Goal: Information Seeking & Learning: Learn about a topic

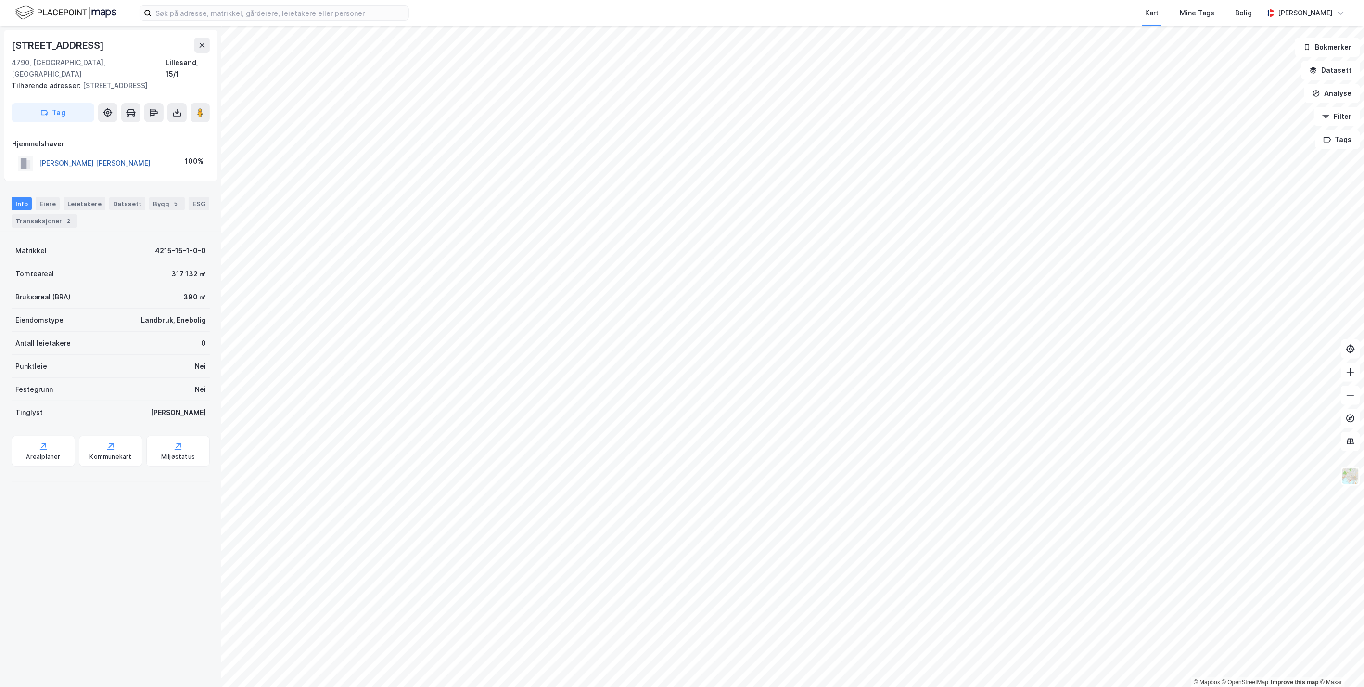
click at [0, 0] on button "[PERSON_NAME] [PERSON_NAME]" at bounding box center [0, 0] width 0 height 0
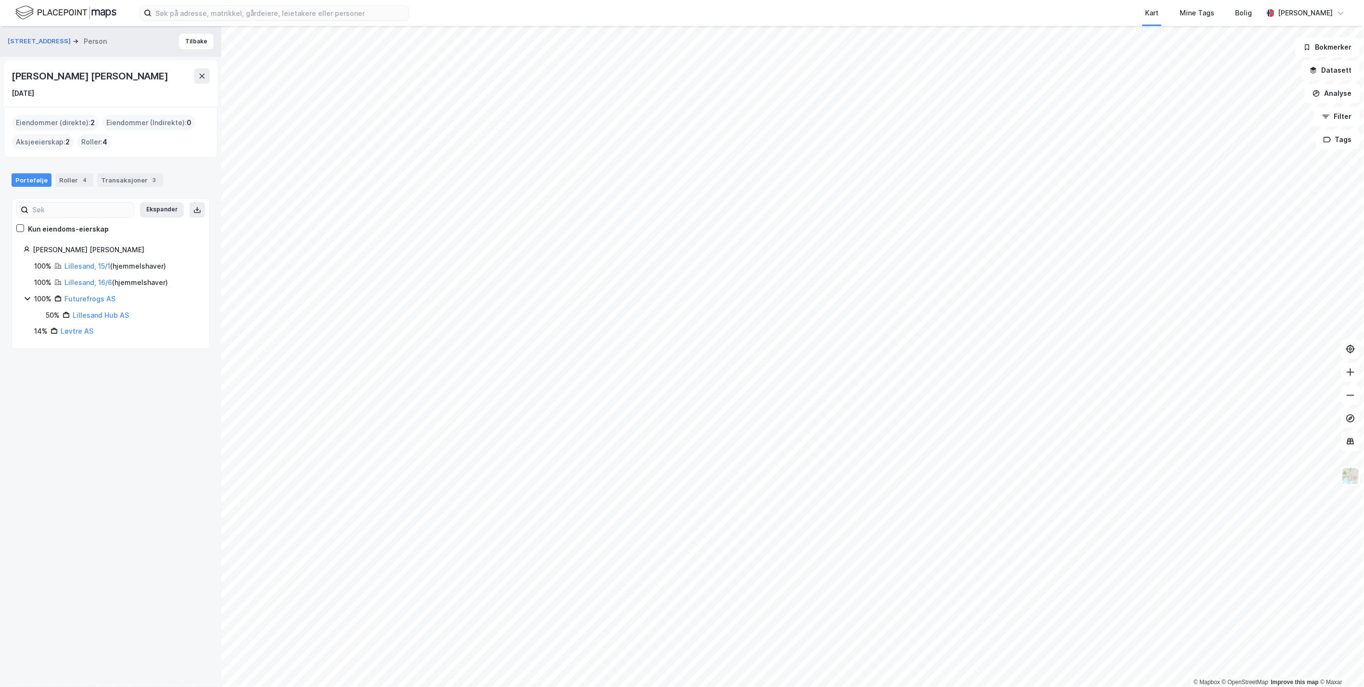
click at [86, 121] on div "Eiendommer (direkte) : 2" at bounding box center [55, 122] width 87 height 15
click at [88, 262] on link "Lillesand, 15/1" at bounding box center [87, 266] width 46 height 8
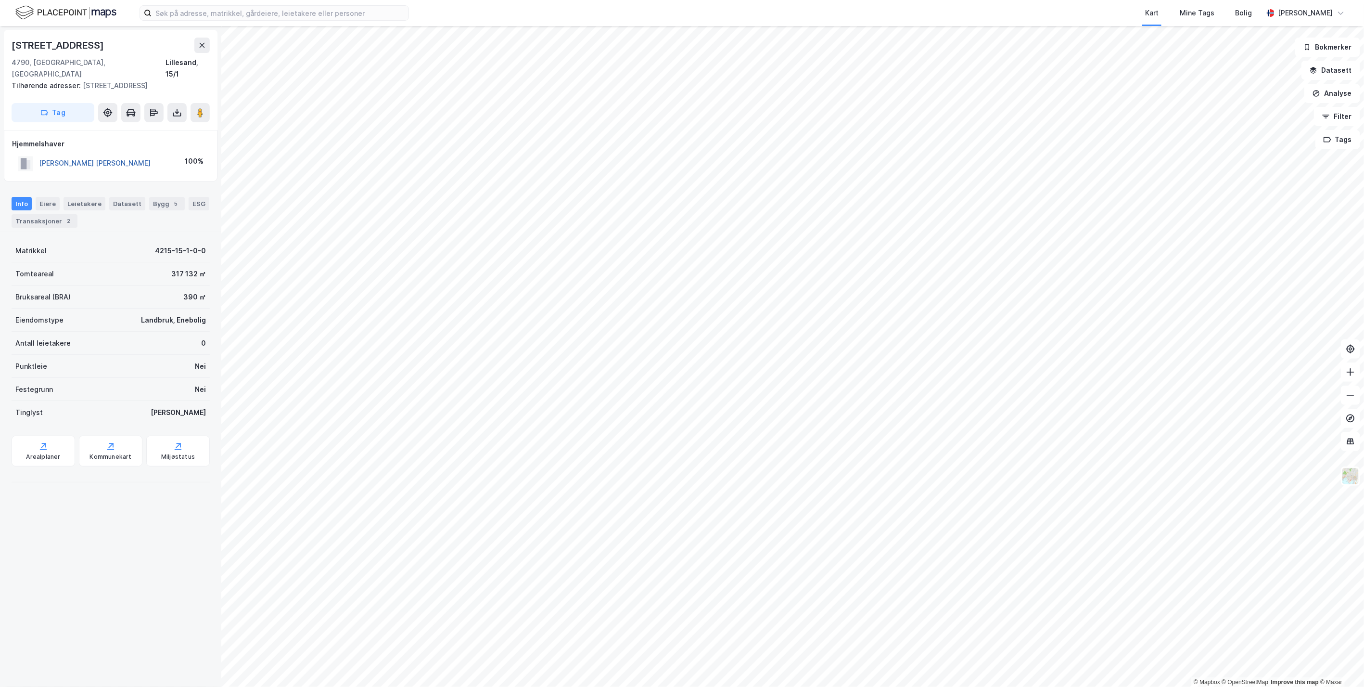
click at [0, 0] on button "[PERSON_NAME] [PERSON_NAME]" at bounding box center [0, 0] width 0 height 0
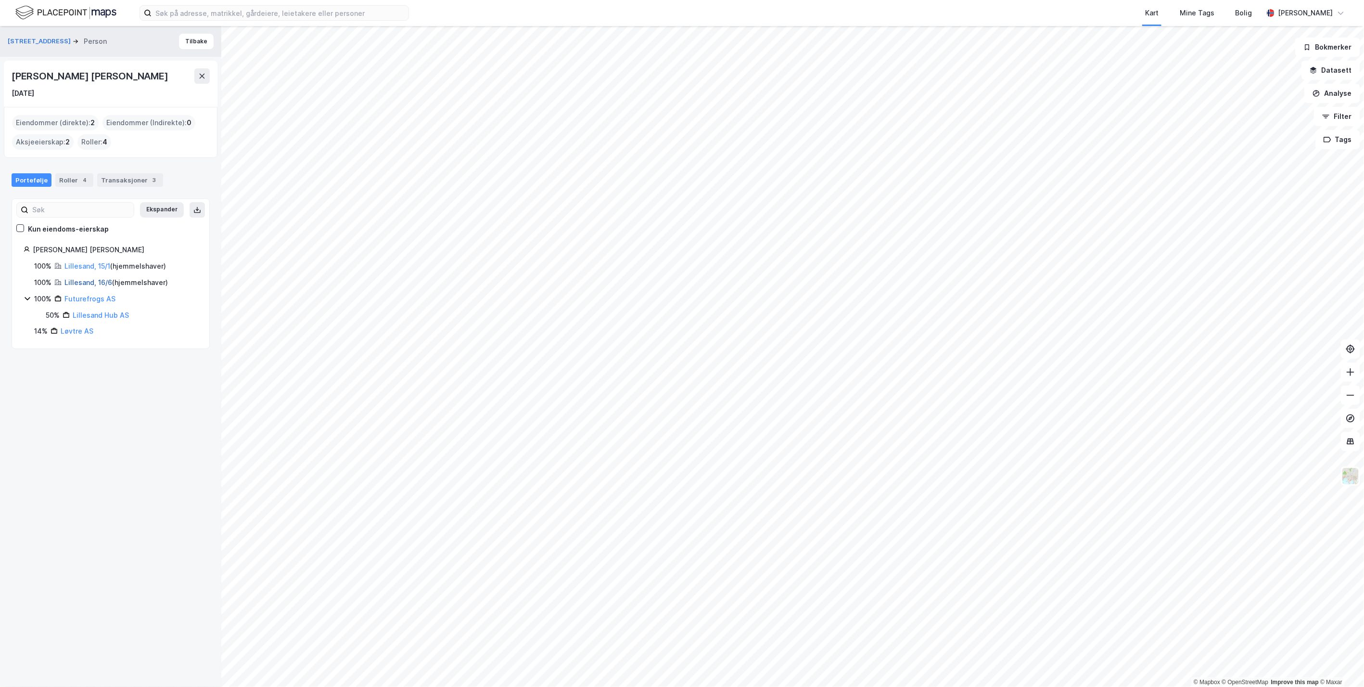
click at [84, 279] on link "Lillesand, 16/6" at bounding box center [88, 282] width 48 height 8
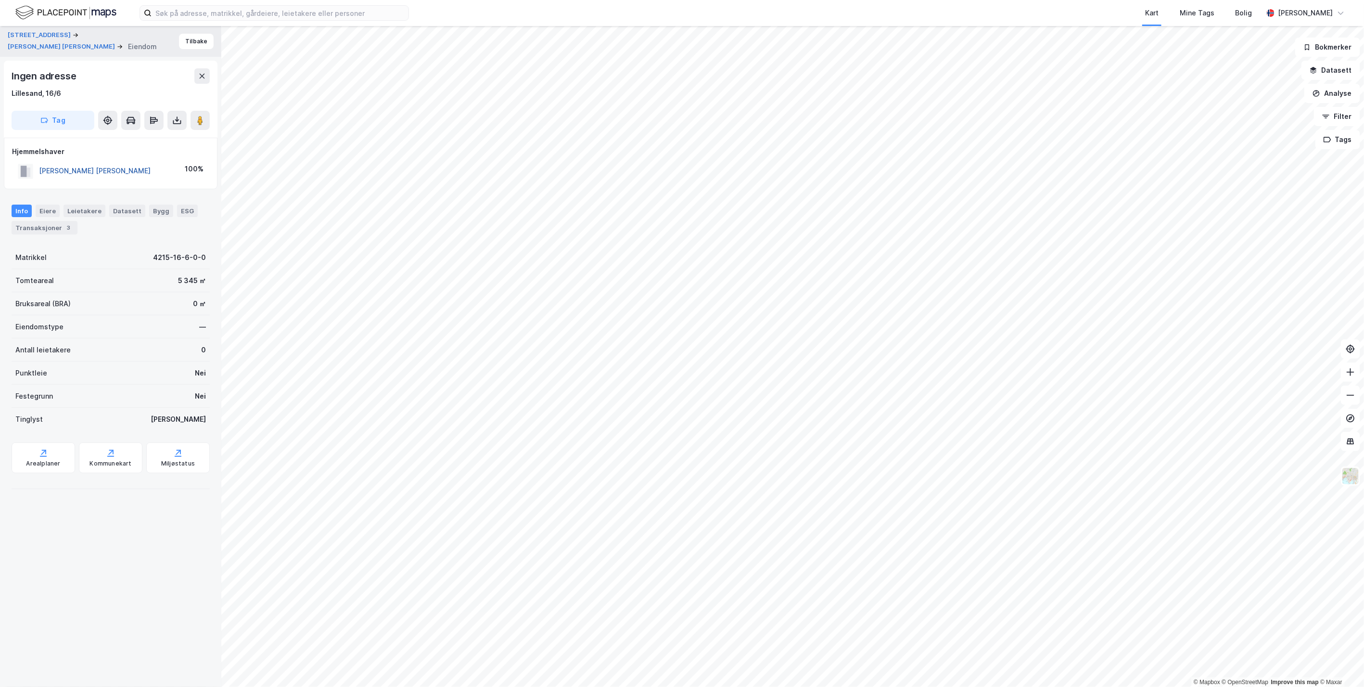
click at [0, 0] on button "[PERSON_NAME] [PERSON_NAME]" at bounding box center [0, 0] width 0 height 0
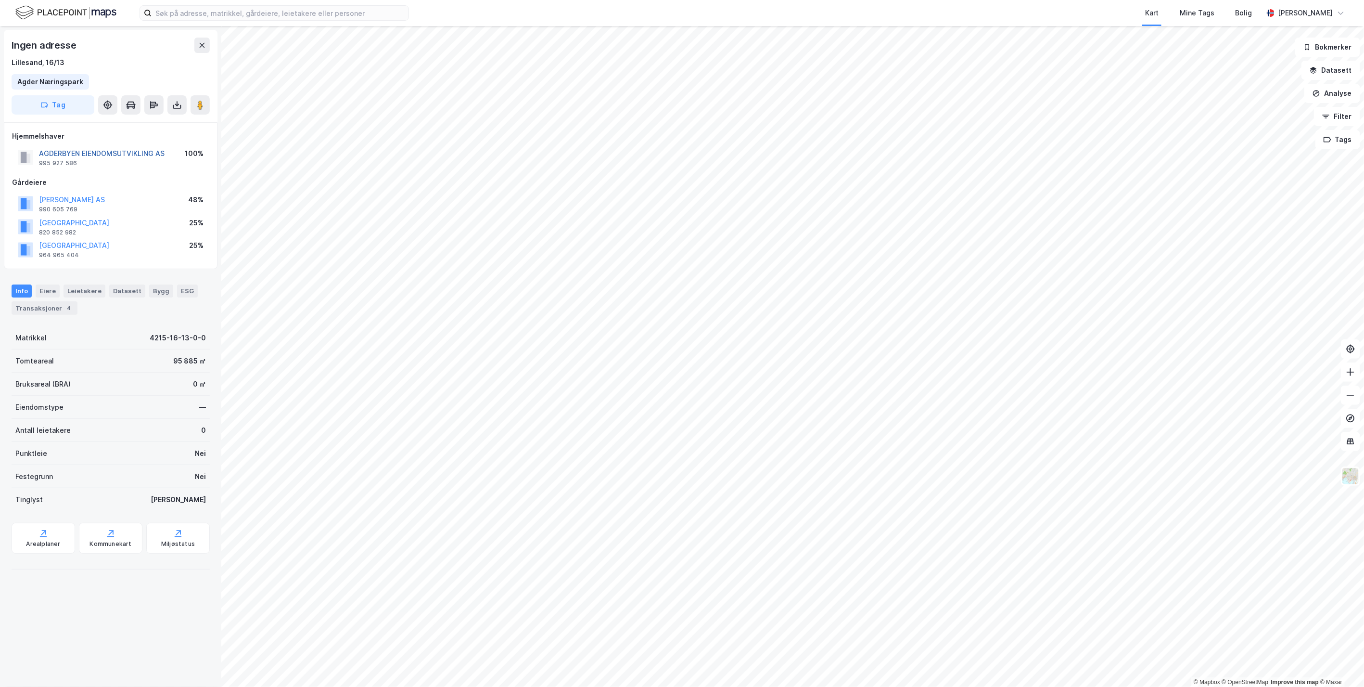
click at [0, 0] on button "AGDERBYEN EIENDOMSUTVIKLING AS" at bounding box center [0, 0] width 0 height 0
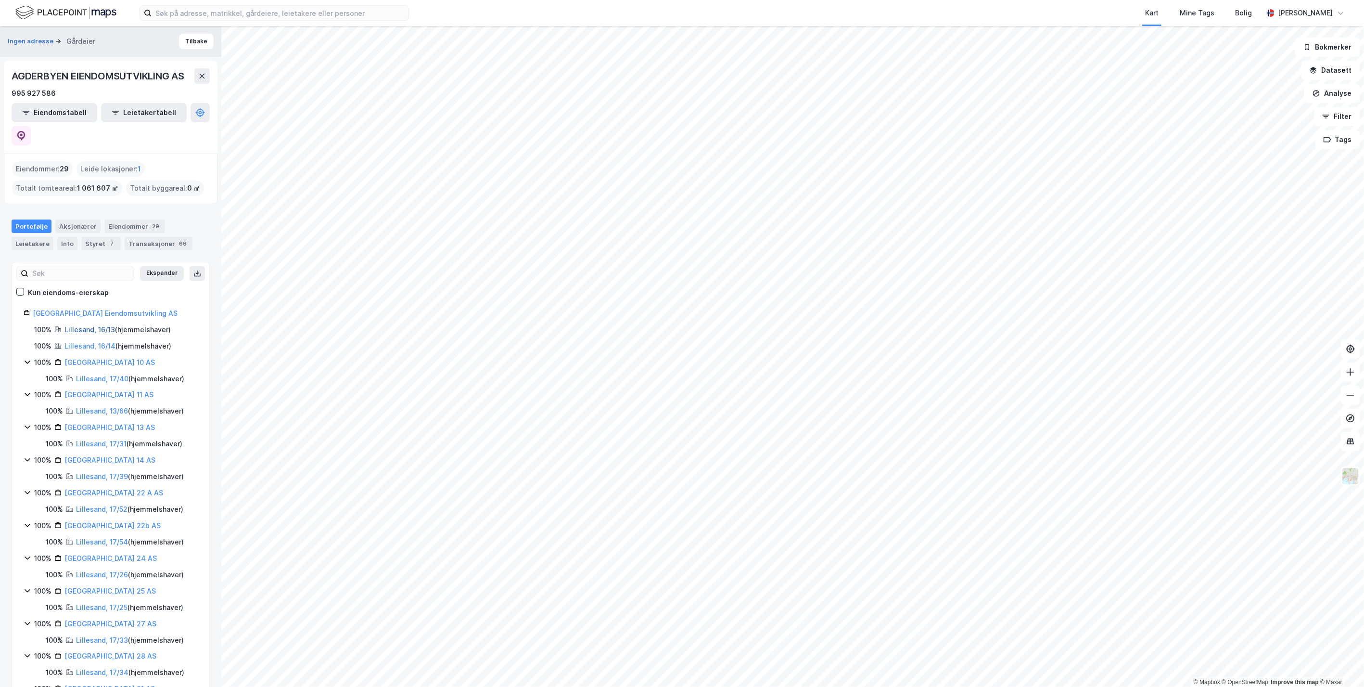
click at [108, 325] on link "Lillesand, 16/13" at bounding box center [89, 329] width 51 height 8
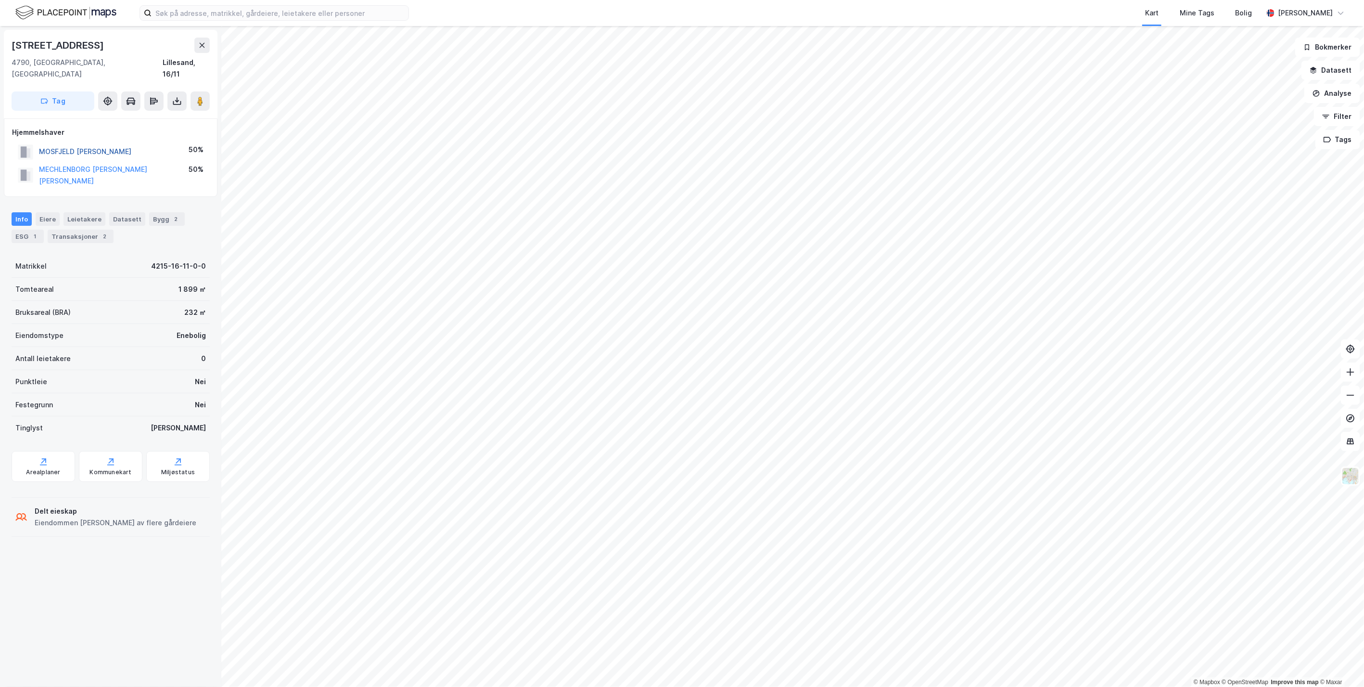
click at [0, 0] on button "MOSFJELD [PERSON_NAME]" at bounding box center [0, 0] width 0 height 0
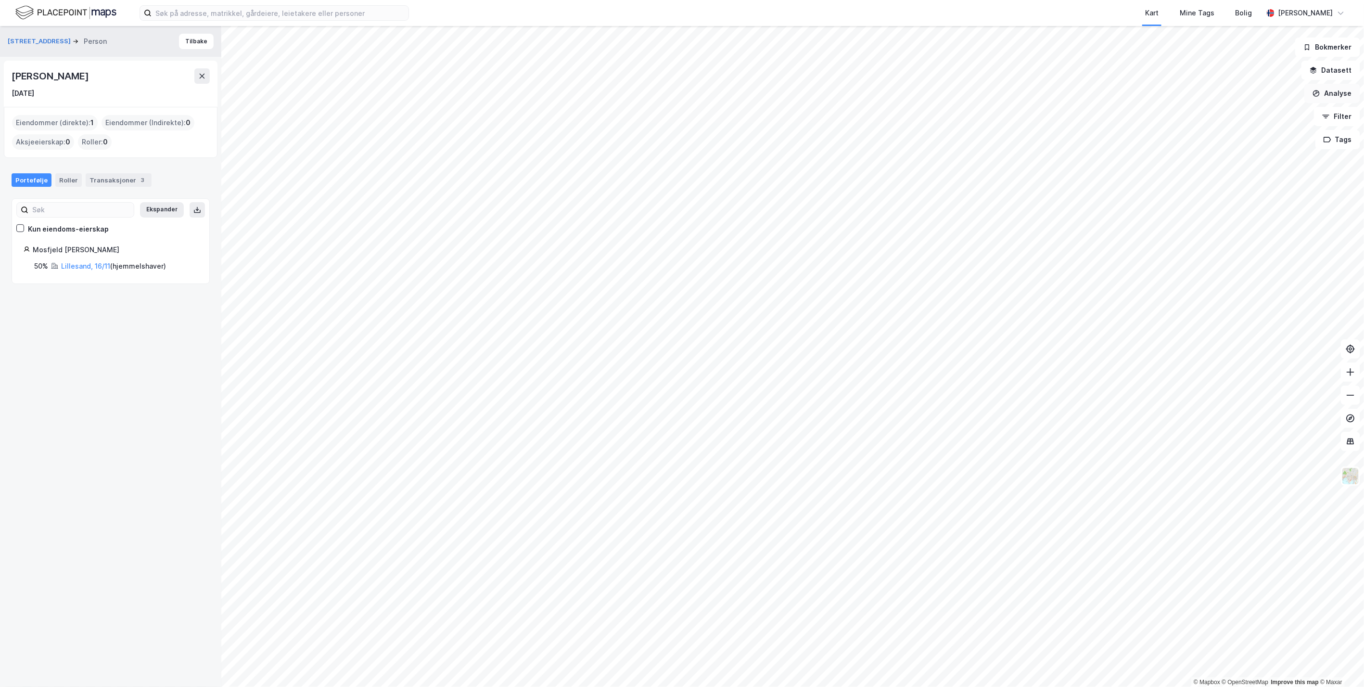
click at [1338, 89] on button "Analyse" at bounding box center [1333, 93] width 56 height 19
click at [1245, 93] on div "Mål avstand" at bounding box center [1249, 94] width 84 height 8
click at [1331, 92] on button "Analyse" at bounding box center [1333, 93] width 56 height 19
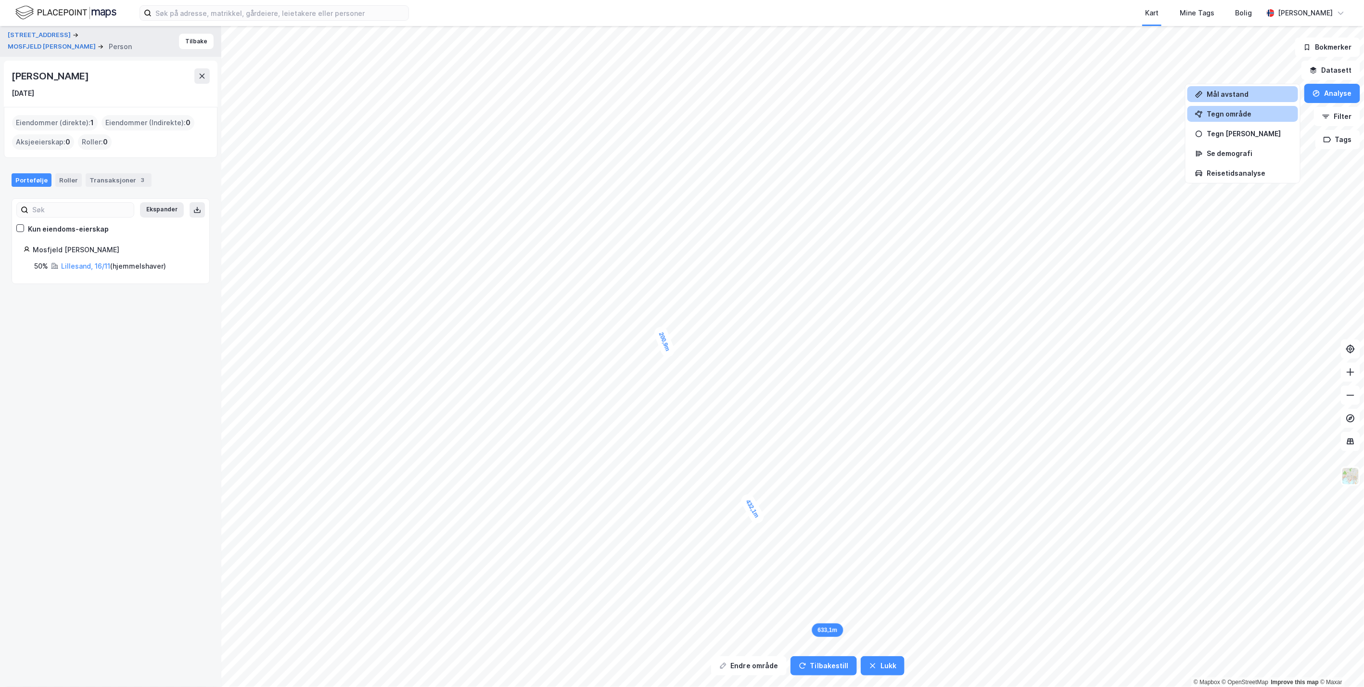
click at [1249, 114] on div "Tegn område" at bounding box center [1249, 114] width 84 height 8
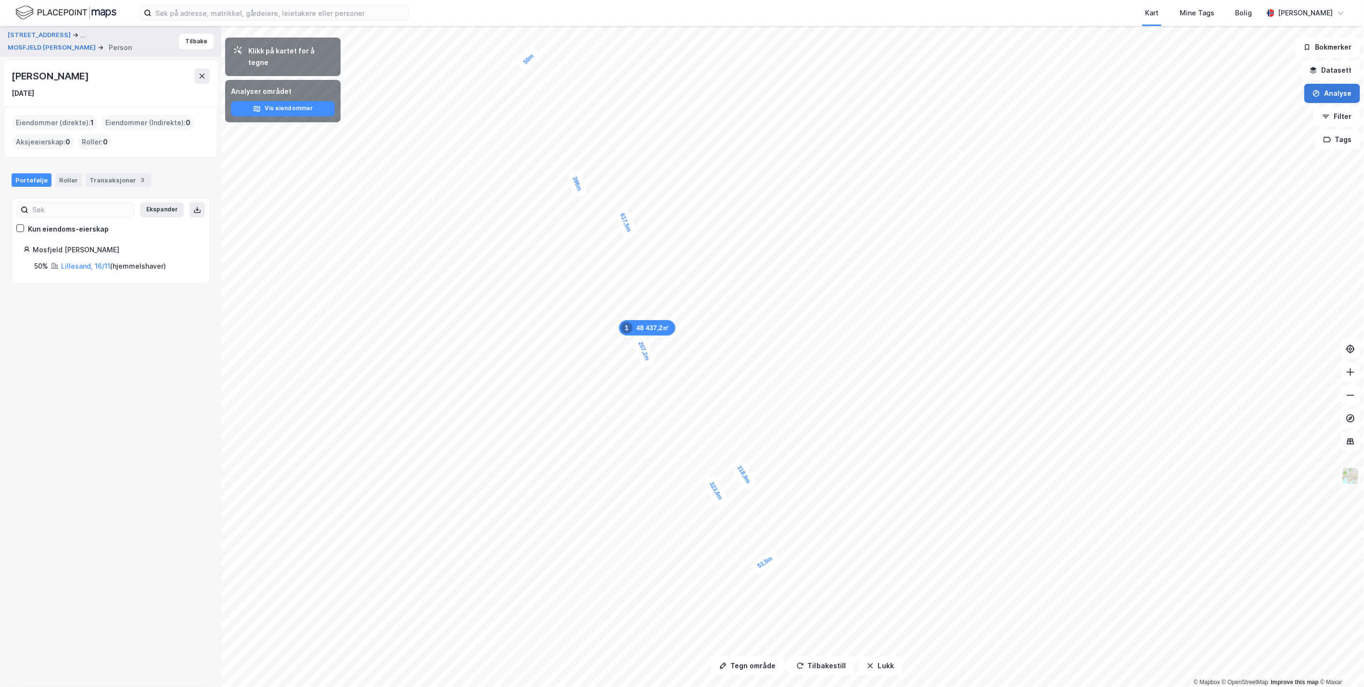
click at [1343, 93] on button "Analyse" at bounding box center [1333, 93] width 56 height 19
click at [1239, 93] on div "Mål avstand" at bounding box center [1249, 94] width 84 height 8
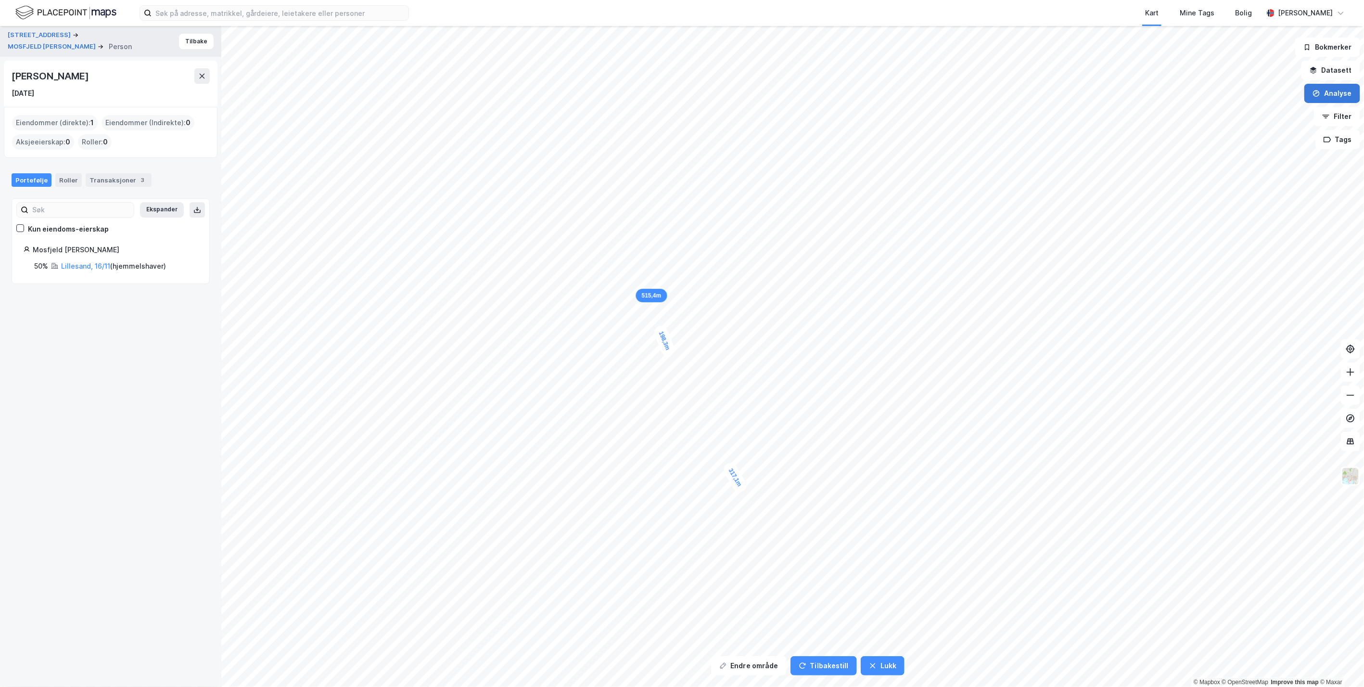
click at [1323, 92] on button "Analyse" at bounding box center [1333, 93] width 56 height 19
click at [1225, 93] on div "Mål avstand" at bounding box center [1249, 94] width 84 height 8
click at [1342, 86] on button "Analyse" at bounding box center [1333, 93] width 56 height 19
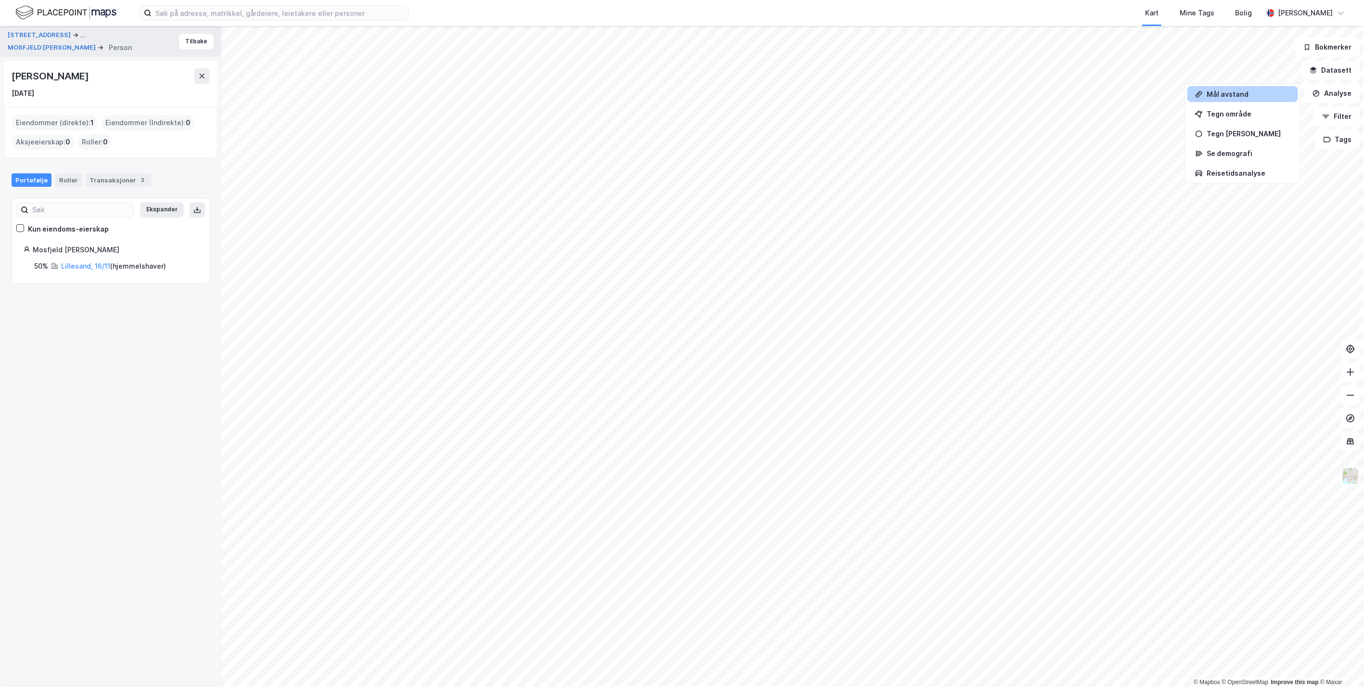
click at [1240, 91] on div "Mål avstand" at bounding box center [1249, 94] width 84 height 8
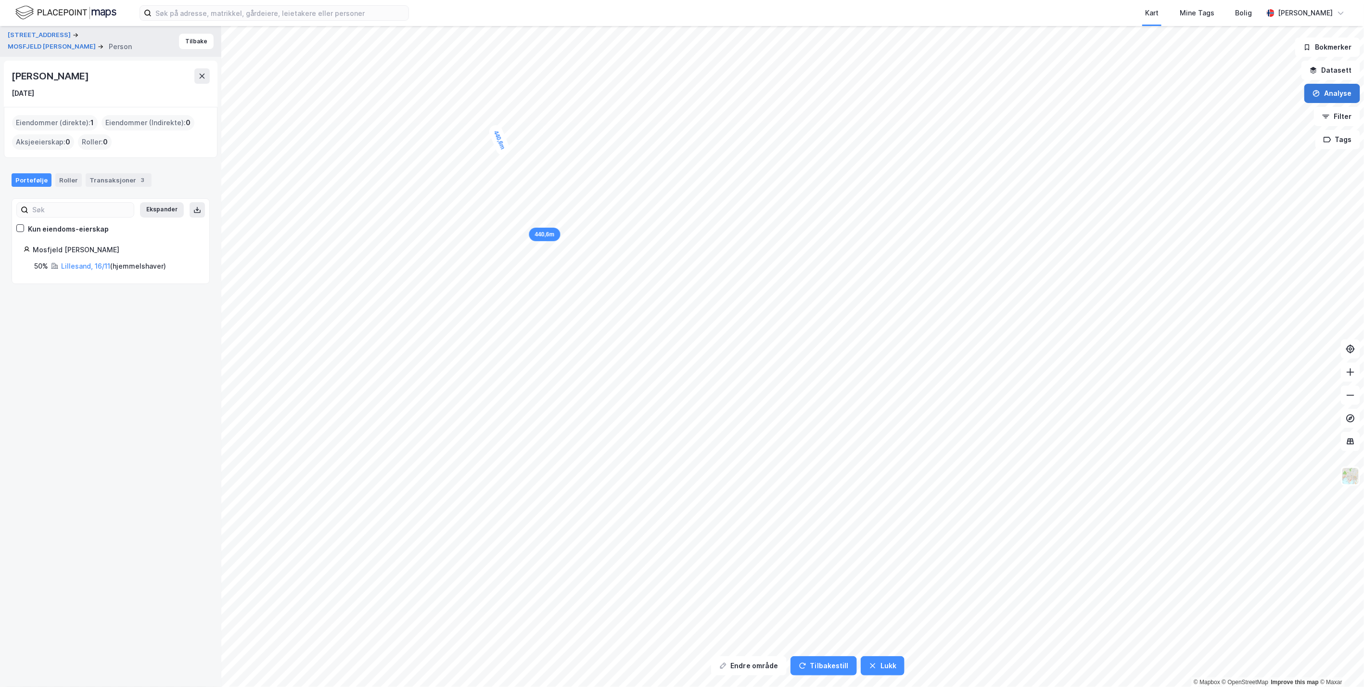
click at [1334, 90] on button "Analyse" at bounding box center [1333, 93] width 56 height 19
click at [1265, 92] on div "Mål avstand" at bounding box center [1249, 94] width 84 height 8
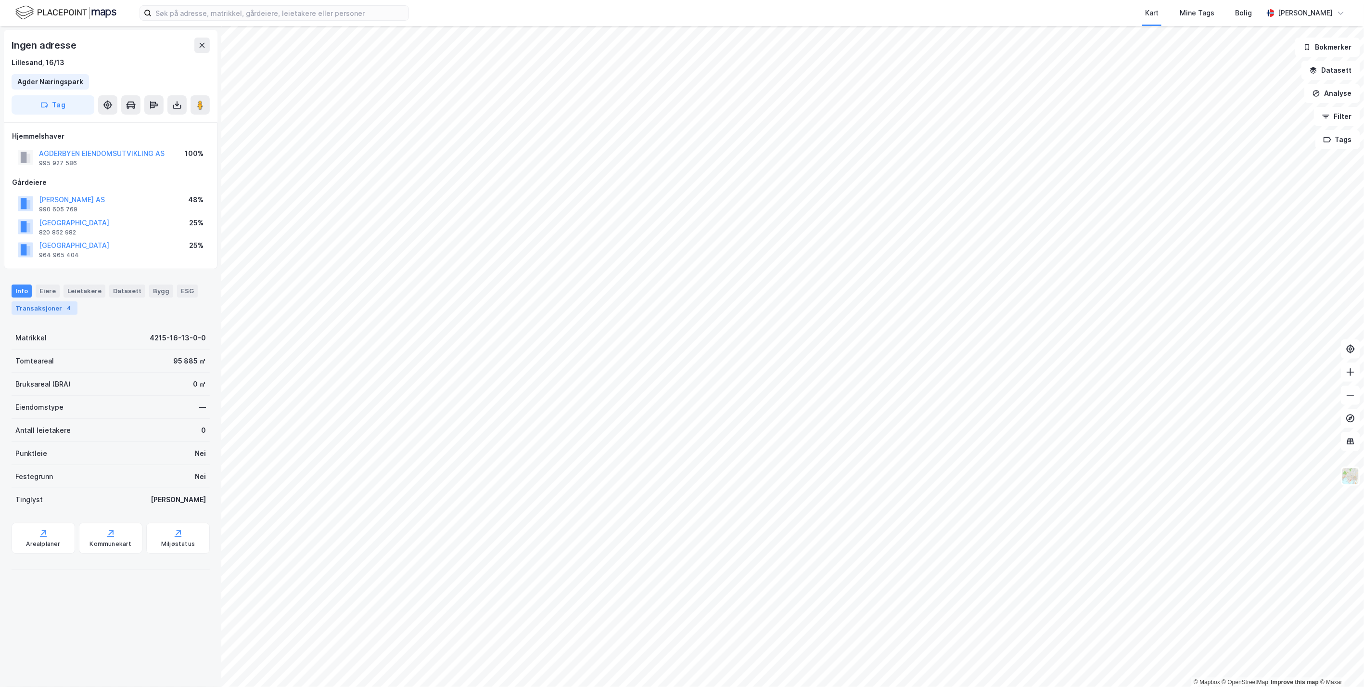
click at [48, 307] on div "Transaksjoner 4" at bounding box center [45, 307] width 66 height 13
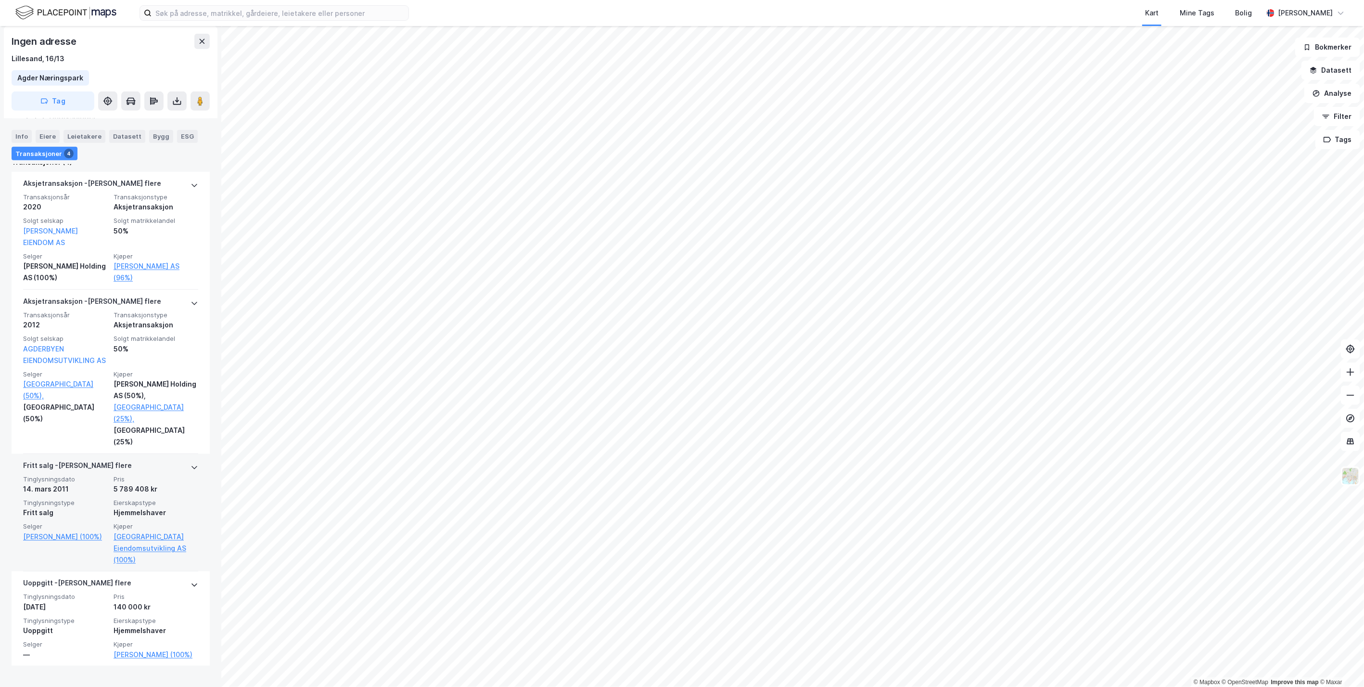
scroll to position [324, 0]
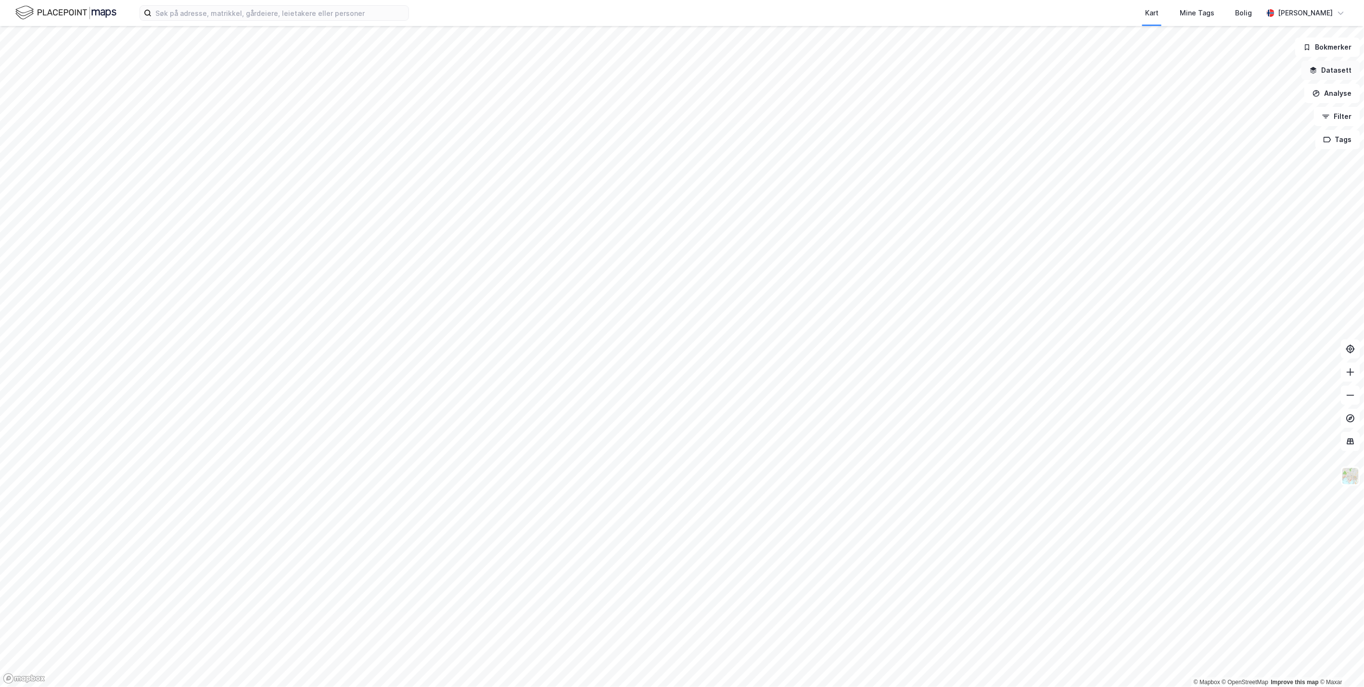
click at [738, 75] on button "Datasett" at bounding box center [1331, 70] width 59 height 19
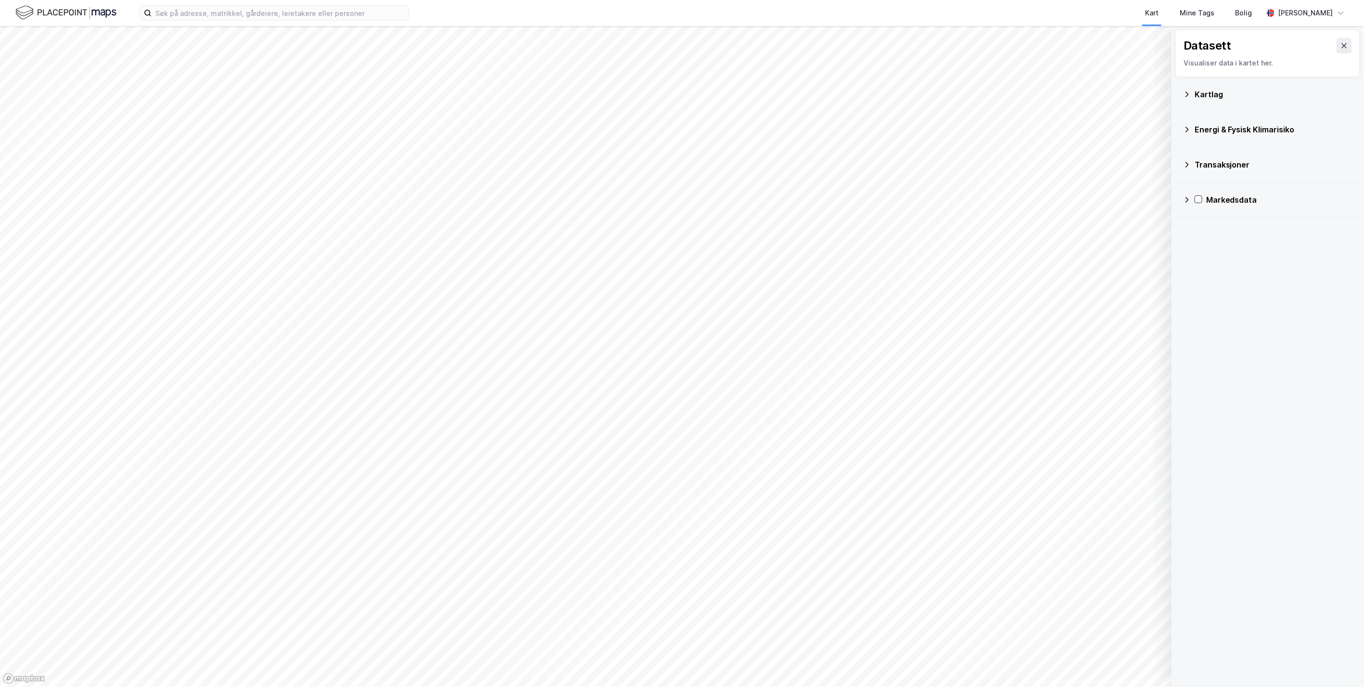
click at [738, 89] on div "Kartlag" at bounding box center [1274, 95] width 158 height 12
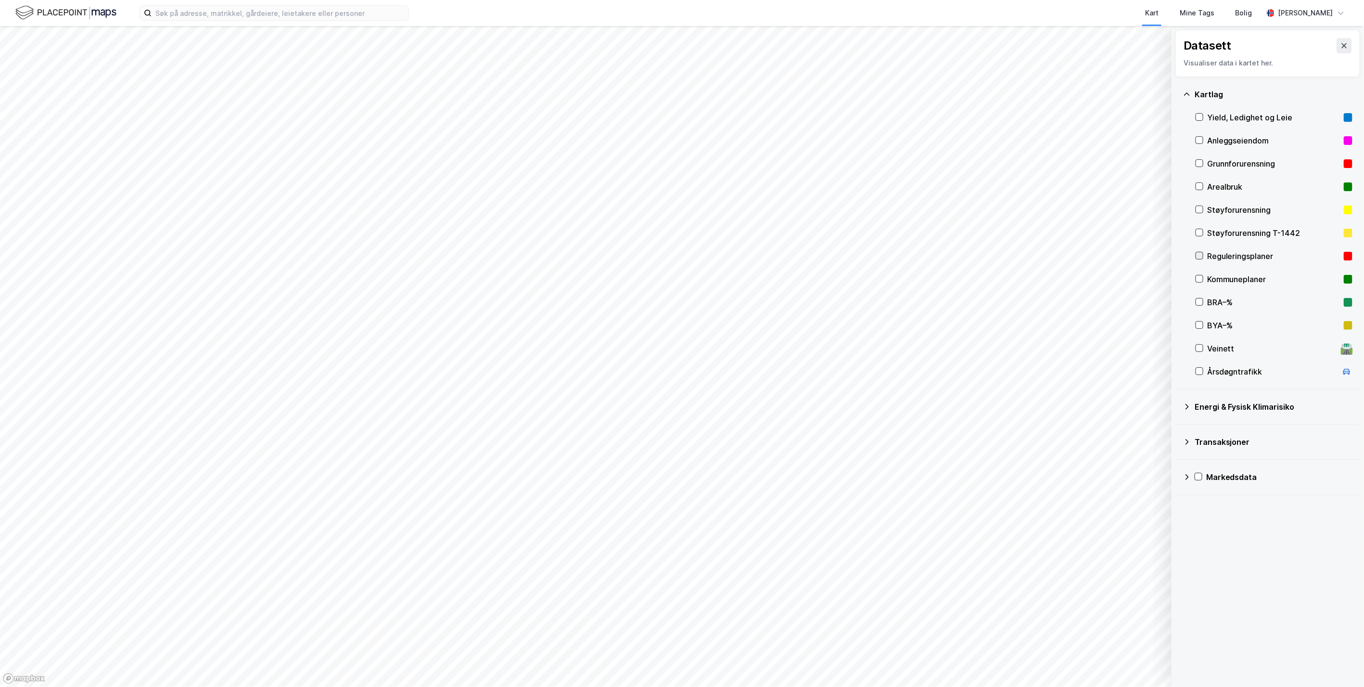
click at [738, 256] on icon at bounding box center [1199, 255] width 7 height 7
click at [738, 42] on icon at bounding box center [1345, 46] width 8 height 8
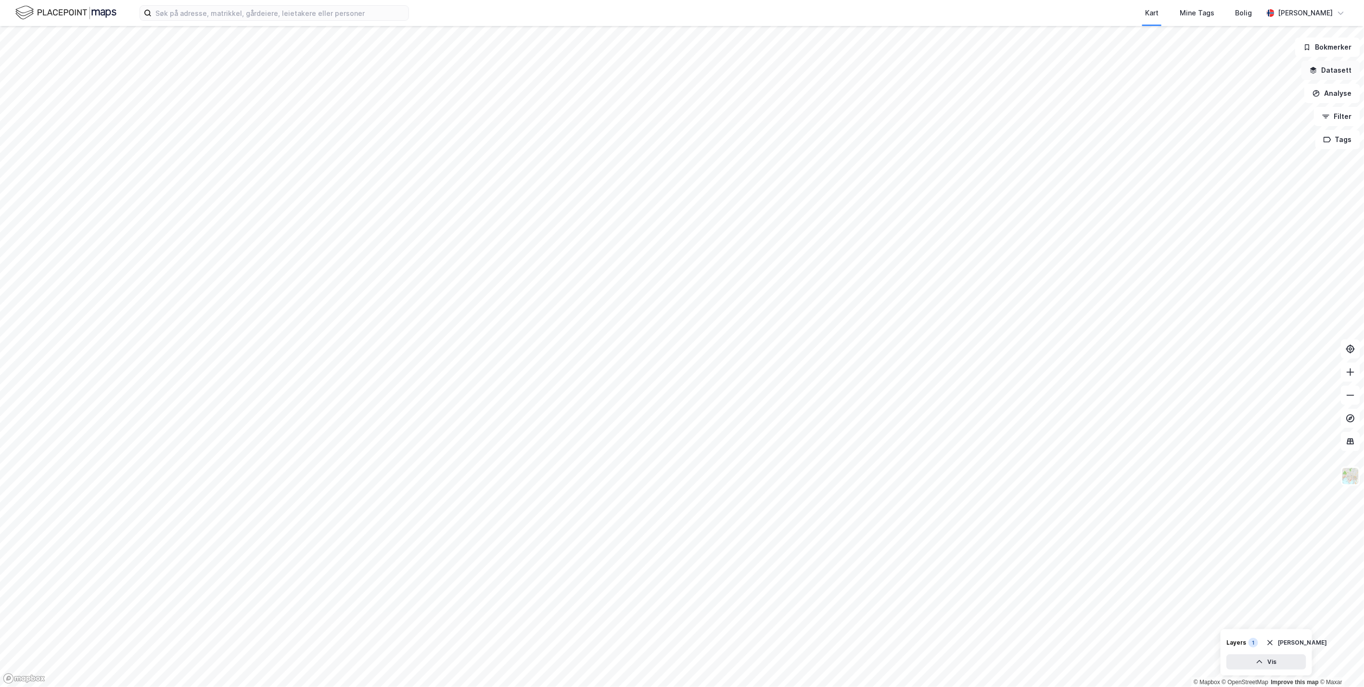
click at [738, 72] on button "Datasett" at bounding box center [1331, 70] width 59 height 19
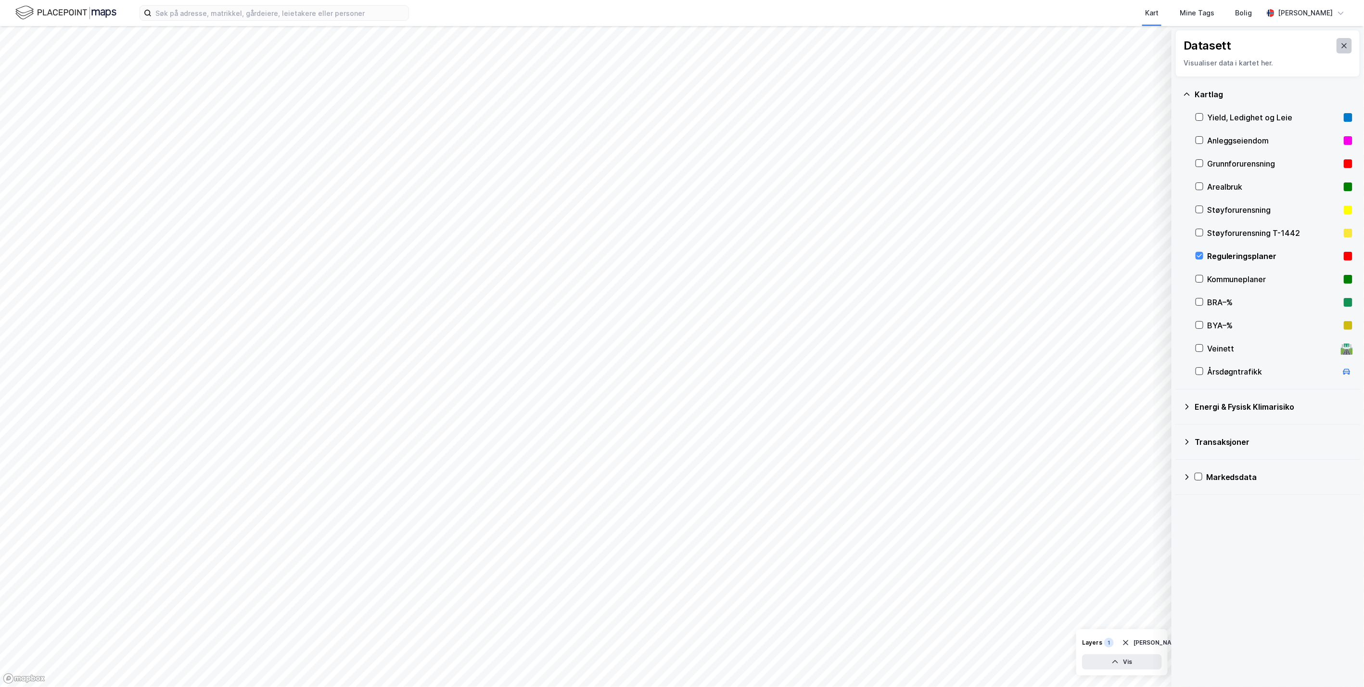
click at [738, 45] on button at bounding box center [1344, 45] width 15 height 15
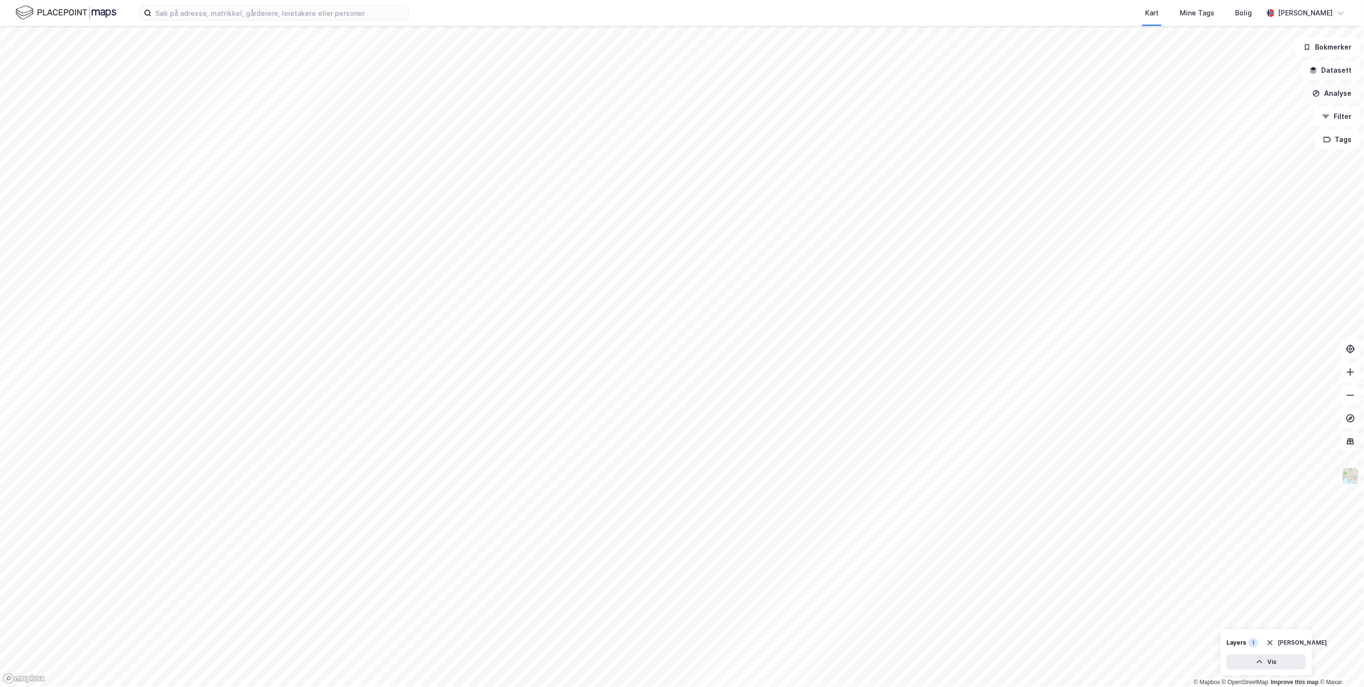
click at [738, 90] on button "Analyse" at bounding box center [1333, 93] width 56 height 19
click at [738, 116] on div "Tegn område" at bounding box center [1249, 114] width 84 height 8
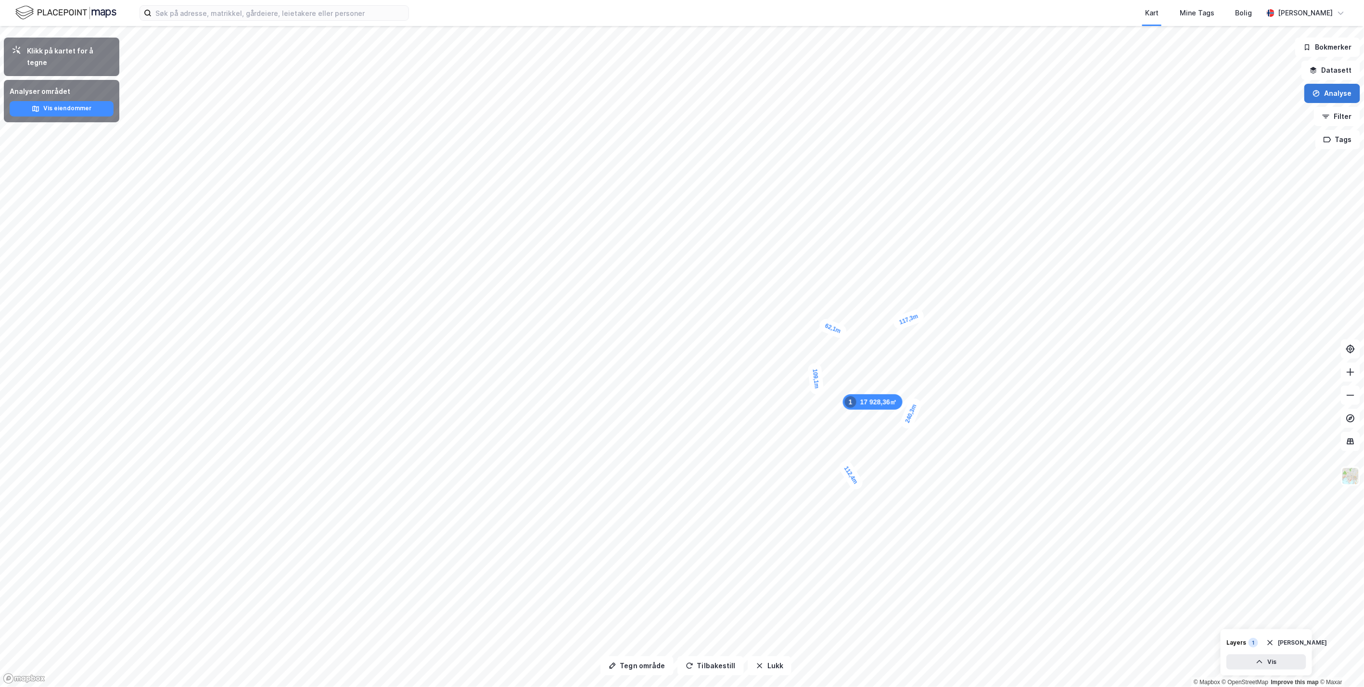
click at [738, 93] on button "Analyse" at bounding box center [1333, 93] width 56 height 19
click at [738, 113] on div "Tegn område" at bounding box center [1249, 114] width 84 height 8
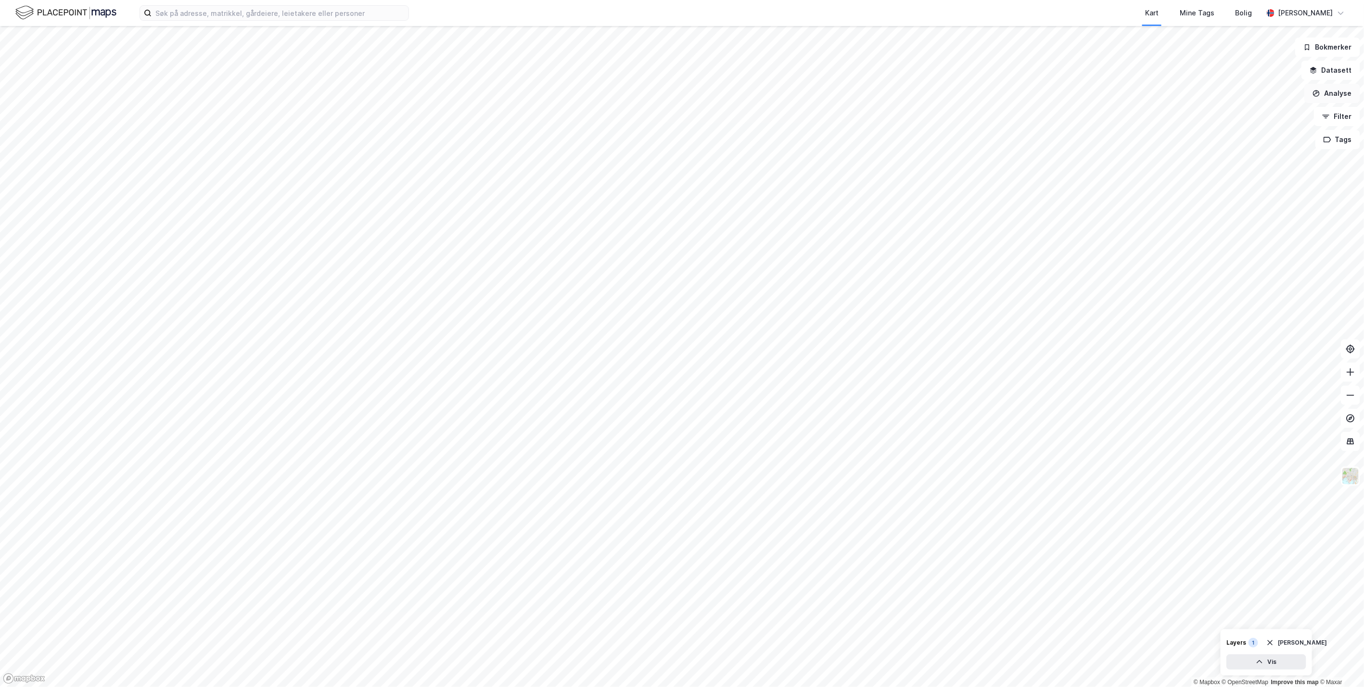
click at [738, 92] on button "Analyse" at bounding box center [1333, 93] width 56 height 19
click at [738, 114] on div "Tegn område" at bounding box center [1249, 114] width 84 height 8
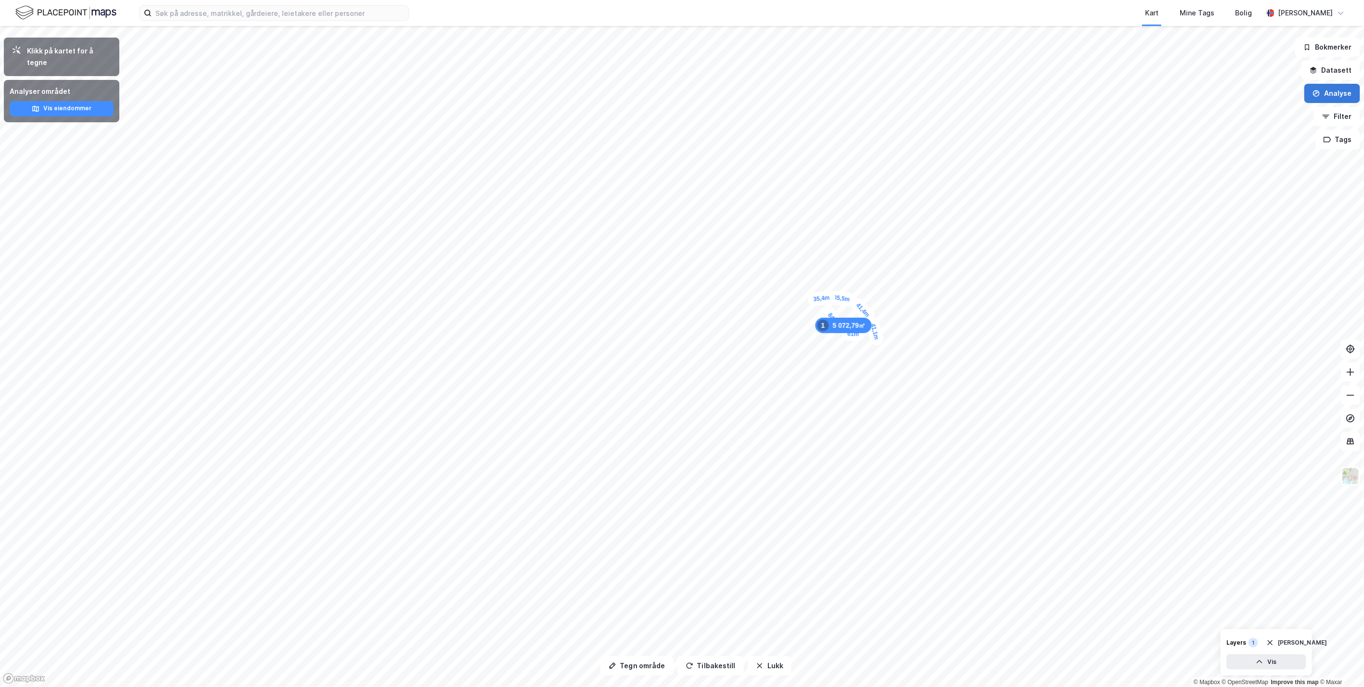
click at [738, 95] on icon "button" at bounding box center [1317, 94] width 8 height 8
click at [738, 113] on div "Tegn område" at bounding box center [1249, 114] width 84 height 8
